Goal: Transaction & Acquisition: Download file/media

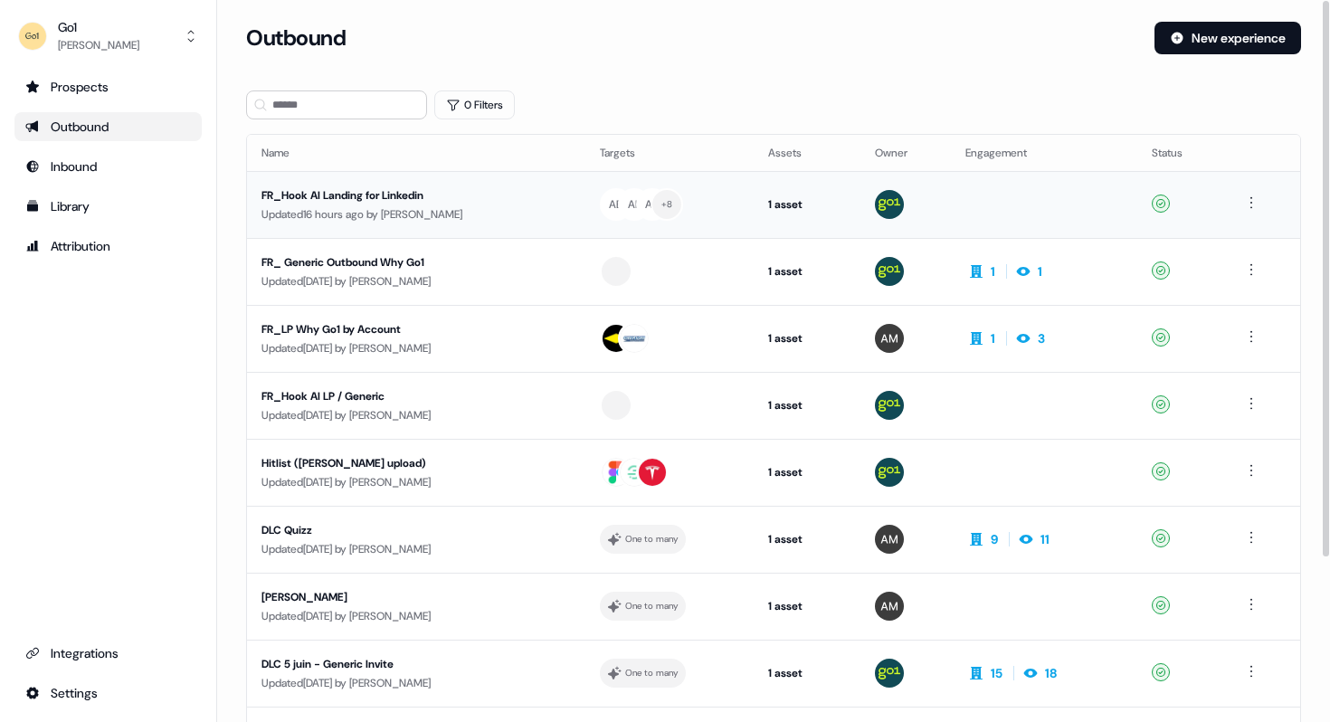
click at [329, 197] on div "FR_Hook AI Landing for Linkedin" at bounding box center [415, 195] width 309 height 18
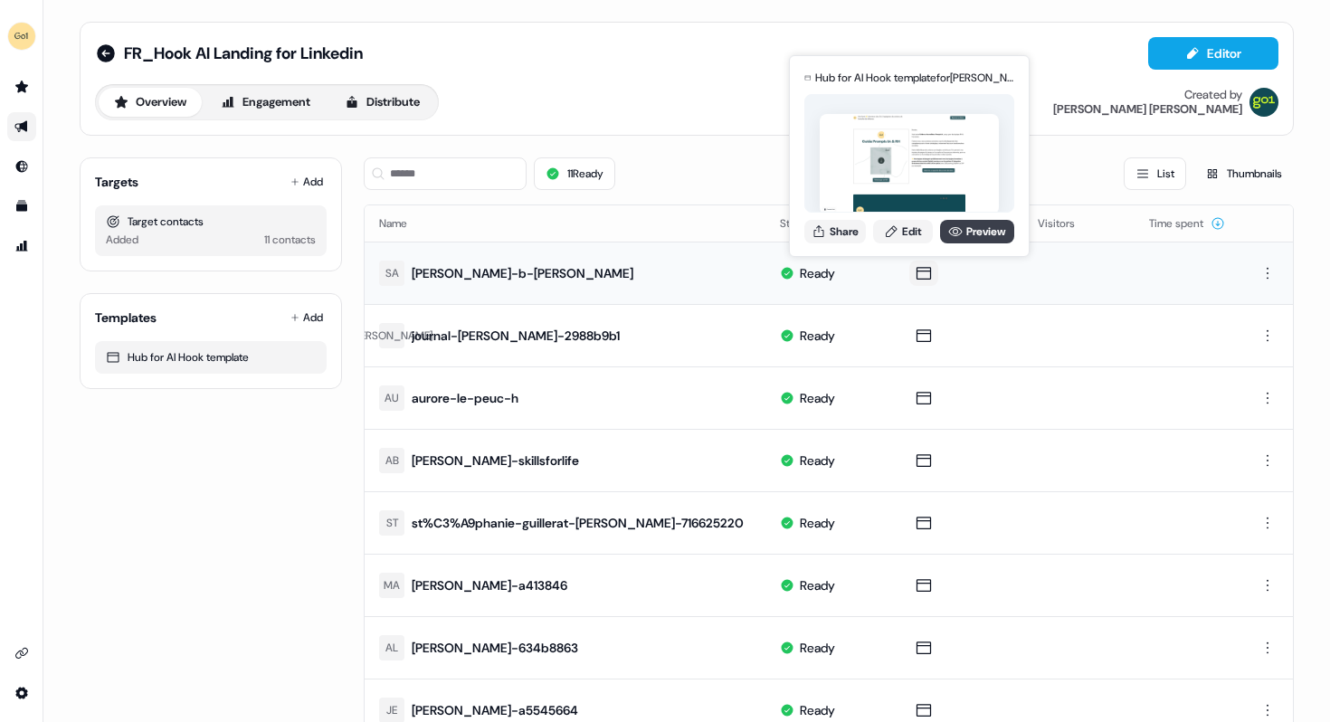
click at [972, 229] on link "Preview" at bounding box center [977, 232] width 74 height 24
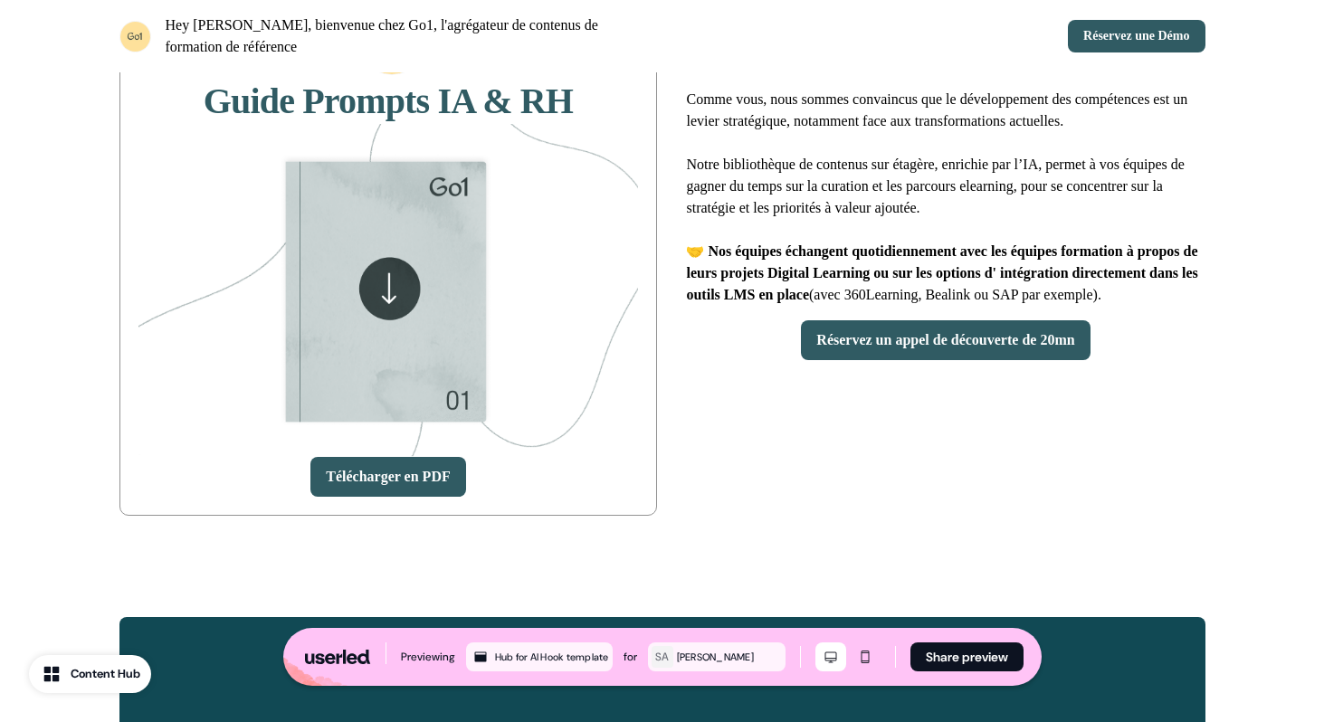
scroll to position [268, 0]
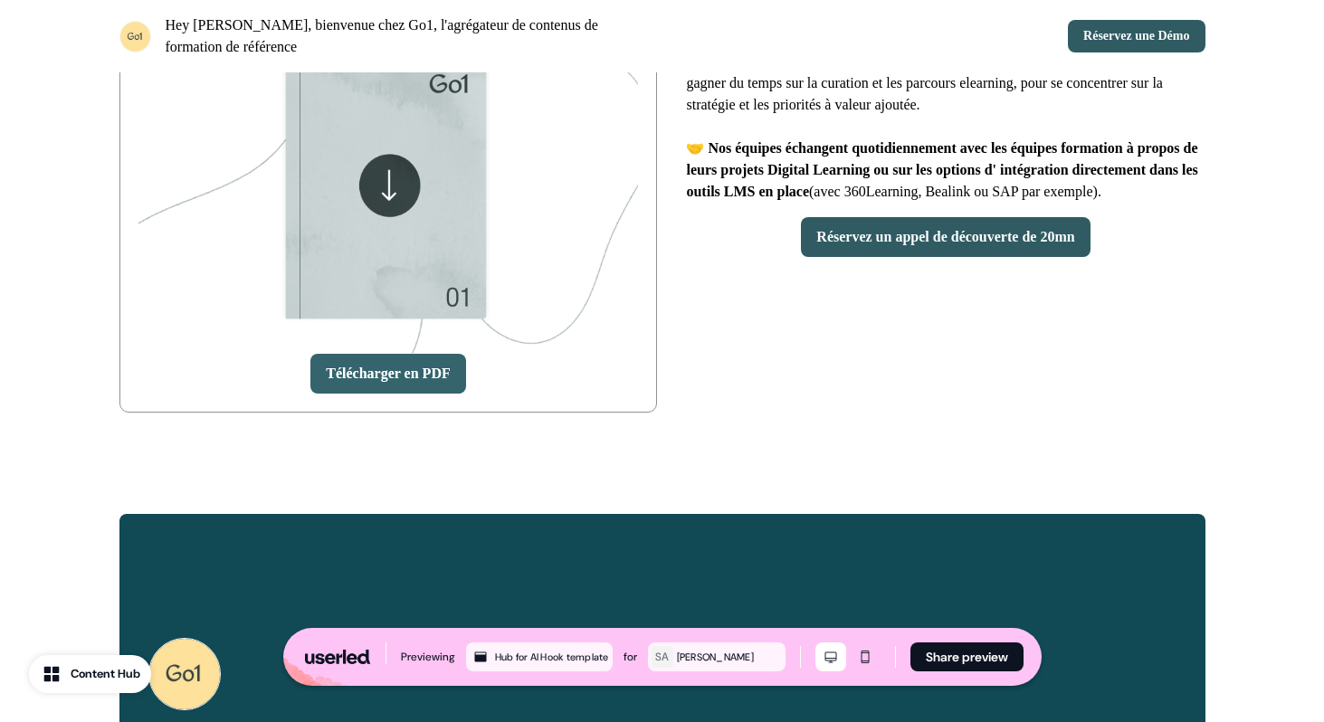
click at [420, 368] on link "Télécharger en PDF" at bounding box center [387, 374] width 155 height 40
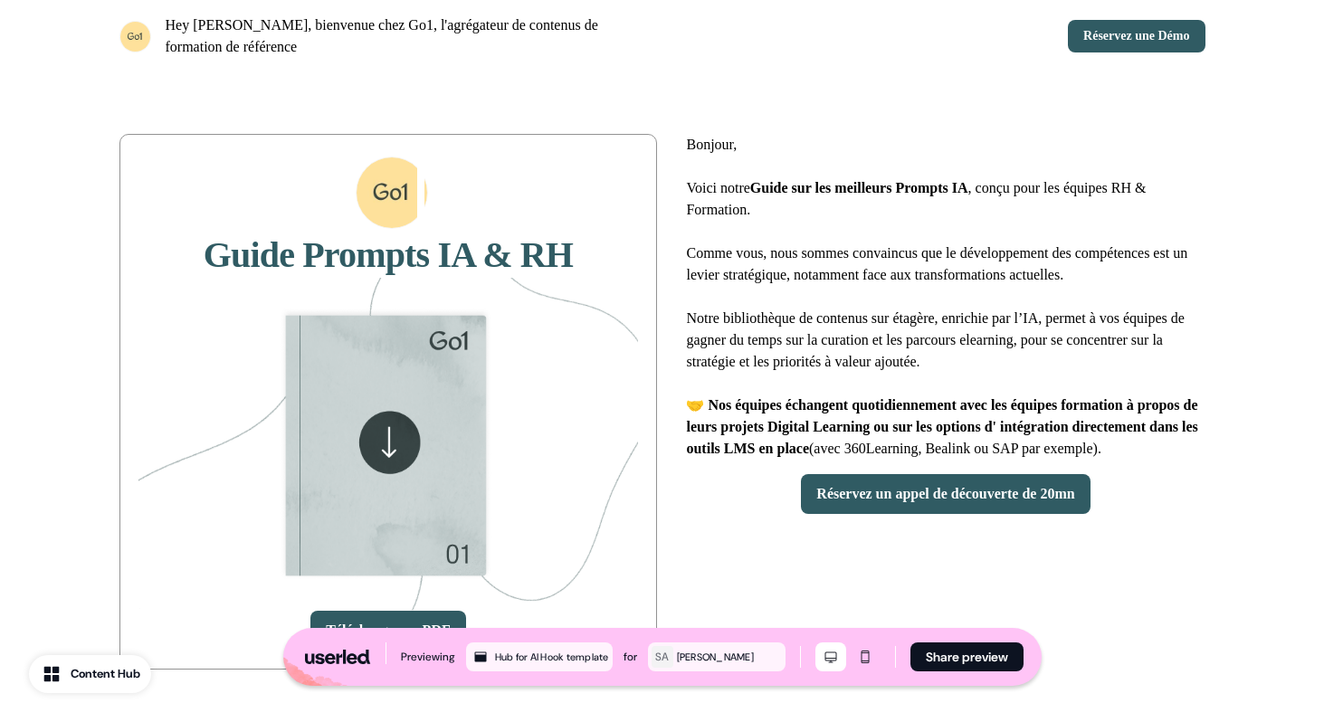
scroll to position [0, 0]
